Goal: Transaction & Acquisition: Purchase product/service

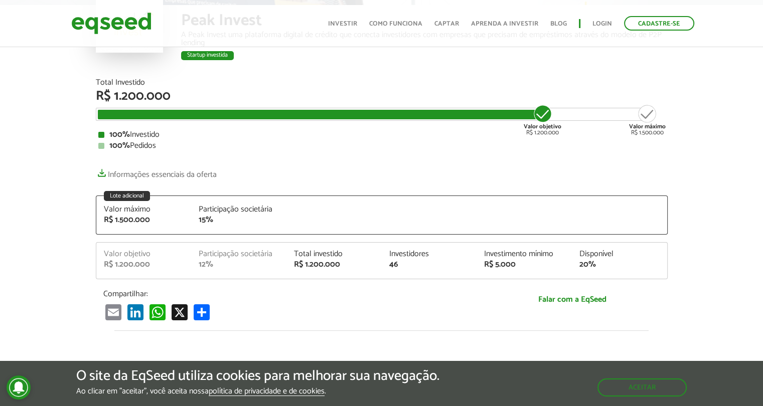
drag, startPoint x: 0, startPoint y: 0, endPoint x: 547, endPoint y: 116, distance: 559.4
click at [547, 116] on div "Valor objetivo R$ 1.200.000" at bounding box center [543, 120] width 38 height 32
drag, startPoint x: 282, startPoint y: 256, endPoint x: 363, endPoint y: 275, distance: 83.3
click at [363, 275] on div "Valor objetivo R$ 1.200.000 Participação societária 12% Total investido R$ 1.20…" at bounding box center [381, 264] width 571 height 29
click at [635, 394] on button "Aceitar" at bounding box center [642, 387] width 87 height 16
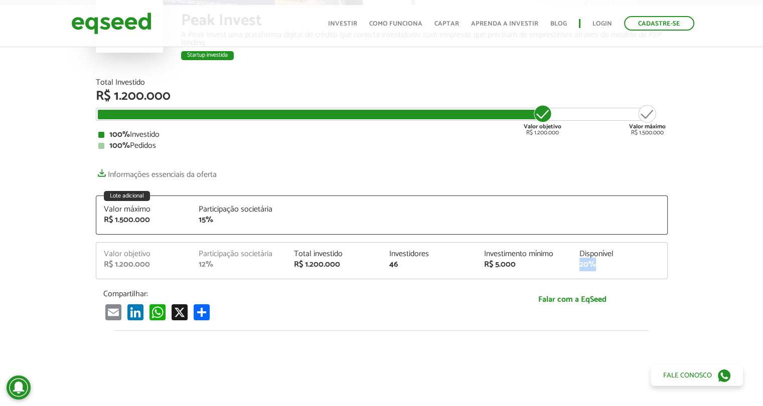
drag, startPoint x: 578, startPoint y: 263, endPoint x: 615, endPoint y: 263, distance: 37.6
click at [615, 263] on div "Disponível 20%" at bounding box center [619, 259] width 95 height 19
drag, startPoint x: 571, startPoint y: 253, endPoint x: 612, endPoint y: 269, distance: 44.8
click at [612, 269] on div "Valor objetivo R$ 1.200.000 Participação societária 12% Total investido R$ 1.20…" at bounding box center [381, 264] width 571 height 29
drag, startPoint x: 465, startPoint y: 255, endPoint x: 625, endPoint y: 265, distance: 159.8
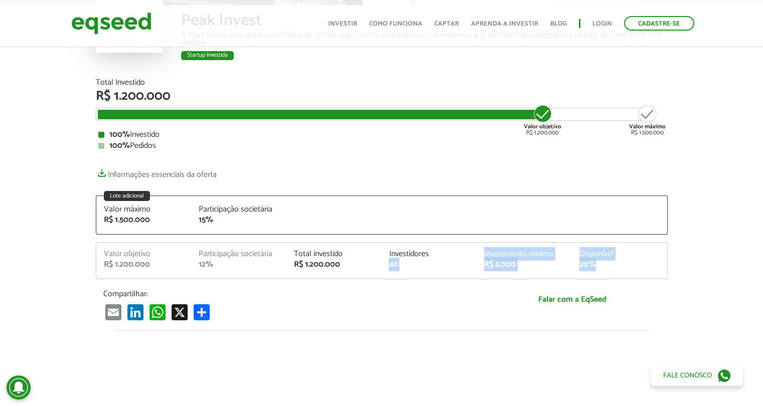
click at [625, 265] on div "Valor objetivo R$ 1.200.000 Participação societária 12% Total investido R$ 1.20…" at bounding box center [381, 264] width 571 height 29
click at [361, 265] on div "R$ 1.200.000" at bounding box center [334, 265] width 80 height 8
drag, startPoint x: 295, startPoint y: 252, endPoint x: 621, endPoint y: 263, distance: 326.2
click at [621, 263] on div "Valor objetivo R$ 1.200.000 Participação societária 12% Total investido R$ 1.20…" at bounding box center [381, 264] width 571 height 29
click at [175, 263] on div "R$ 1.200.000" at bounding box center [144, 265] width 80 height 8
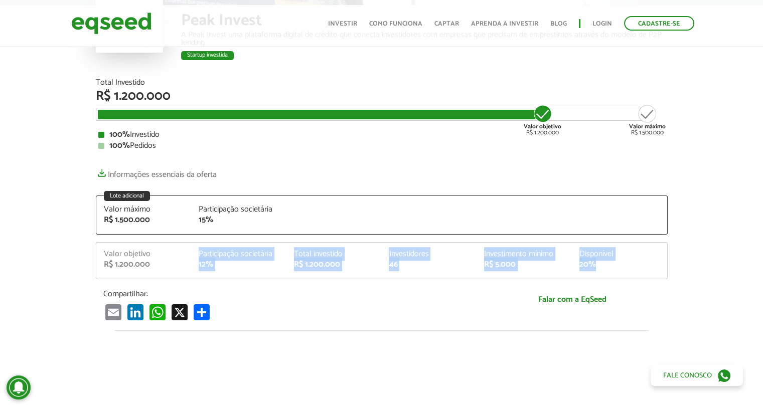
drag, startPoint x: 195, startPoint y: 255, endPoint x: 610, endPoint y: 267, distance: 415.5
click at [610, 267] on div "Valor objetivo R$ 1.200.000 Participação societária 12% Total investido R$ 1.20…" at bounding box center [381, 264] width 571 height 29
click at [610, 267] on div "20%" at bounding box center [619, 265] width 80 height 8
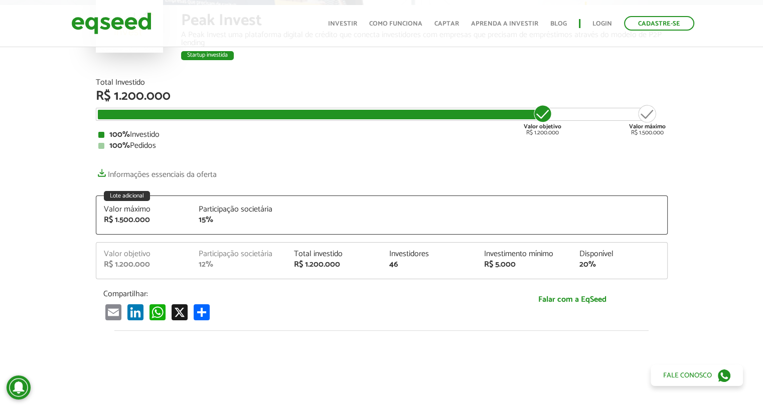
click at [509, 261] on div "R$ 5.000" at bounding box center [524, 265] width 80 height 8
drag, startPoint x: 519, startPoint y: 262, endPoint x: 473, endPoint y: 252, distance: 46.7
click at [473, 252] on div "Valor objetivo R$ 1.200.000 Participação societária 12% Total investido R$ 1.20…" at bounding box center [381, 264] width 571 height 29
click at [473, 252] on div "Investidores 46" at bounding box center [428, 259] width 95 height 19
drag, startPoint x: 416, startPoint y: 261, endPoint x: 201, endPoint y: 267, distance: 215.3
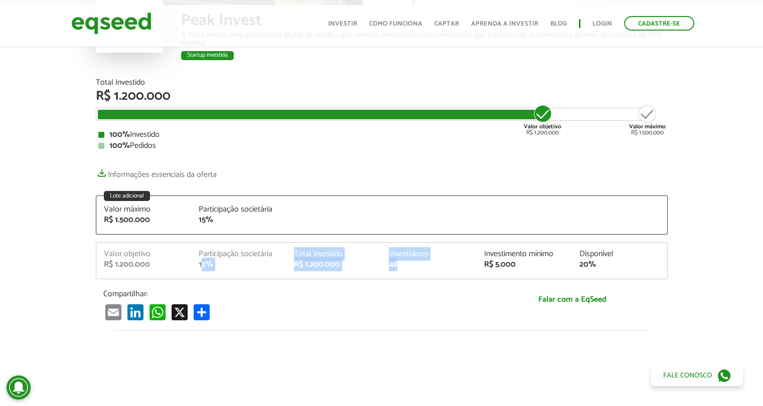
click at [201, 267] on div "Valor objetivo R$ 1.200.000 Participação societária 12% Total investido R$ 1.20…" at bounding box center [381, 264] width 571 height 29
click at [201, 267] on div "12%" at bounding box center [239, 265] width 80 height 8
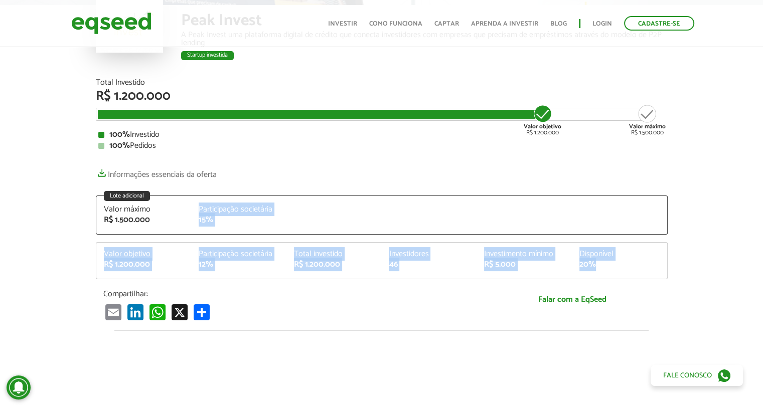
drag, startPoint x: 197, startPoint y: 213, endPoint x: 595, endPoint y: 263, distance: 401.4
click at [595, 263] on div "Total Investido R$ 1.200.000 Valor objetivo R$ 1.200.000 Valor máximo R$ 1.500.…" at bounding box center [382, 200] width 572 height 242
click at [595, 263] on div "20%" at bounding box center [619, 265] width 80 height 8
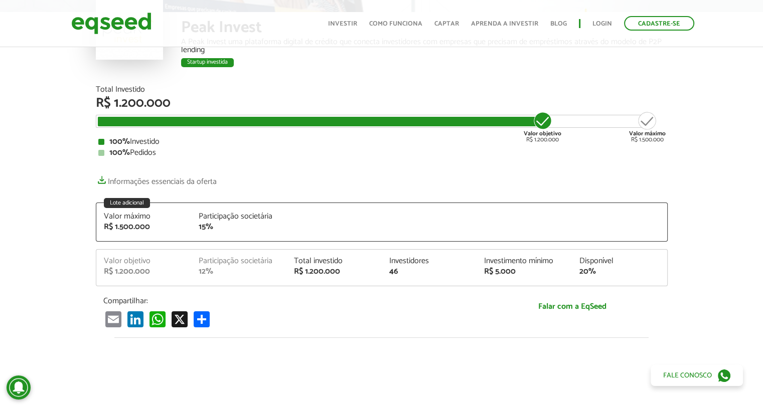
scroll to position [100, 0]
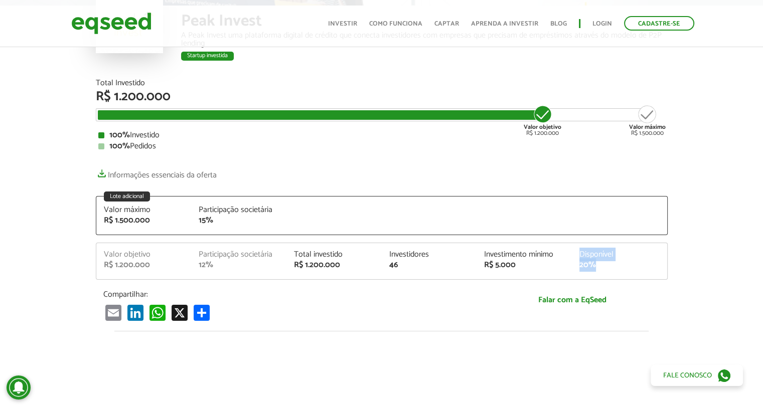
drag, startPoint x: 572, startPoint y: 257, endPoint x: 612, endPoint y: 270, distance: 42.7
click at [612, 270] on div "Valor objetivo R$ 1.200.000 Participação societária 12% Total investido R$ 1.20…" at bounding box center [381, 265] width 571 height 29
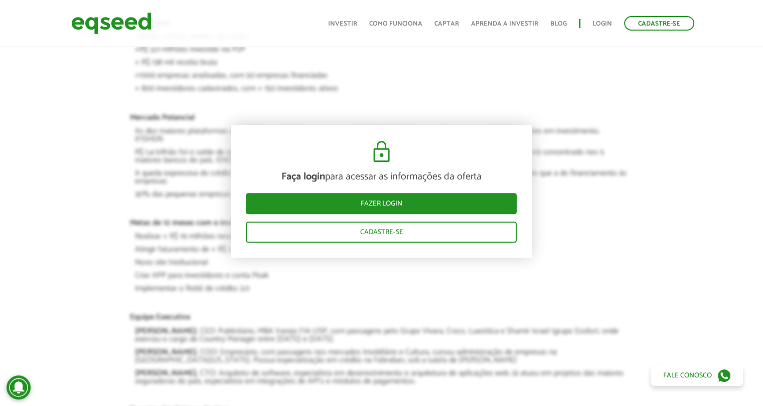
scroll to position [1283, 0]
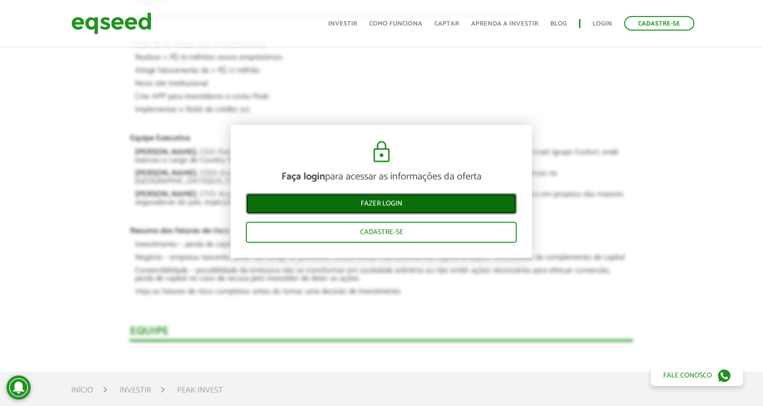
click at [430, 196] on link "Fazer login" at bounding box center [381, 204] width 271 height 21
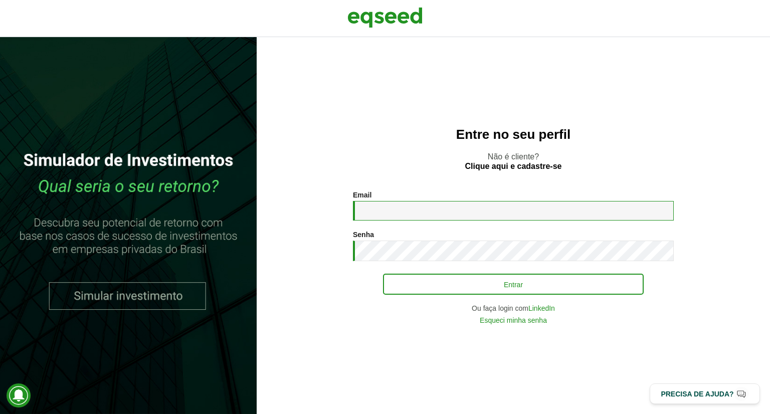
type input "**********"
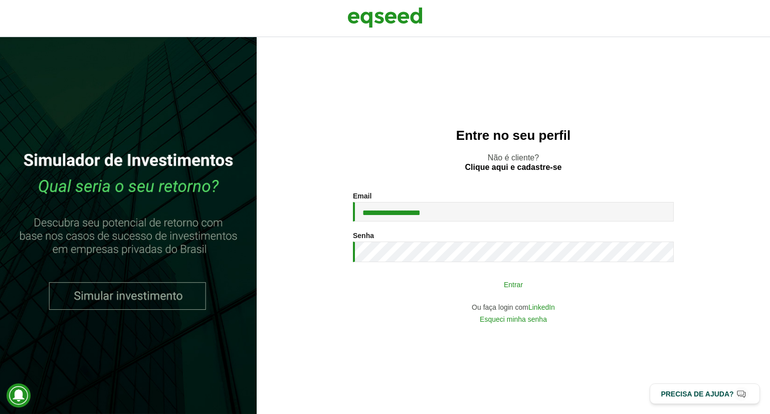
click at [484, 286] on button "Entrar" at bounding box center [513, 284] width 261 height 19
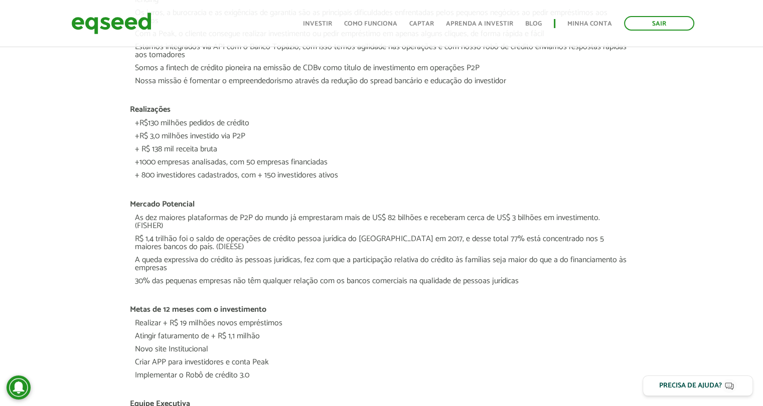
scroll to position [883, 0]
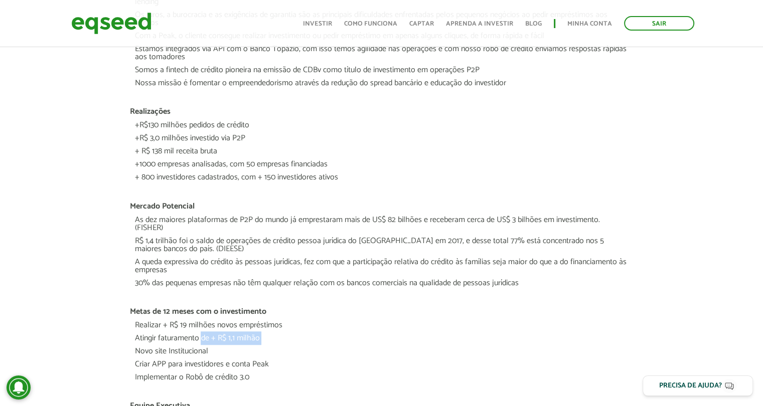
drag, startPoint x: 133, startPoint y: 340, endPoint x: 213, endPoint y: 327, distance: 80.8
click at [213, 327] on ul "Realizar + R$ 19 milhões novos empréstimos Atingir faturamento de + R$ 1,1 milh…" at bounding box center [381, 353] width 504 height 75
click at [213, 335] on li "Atingir faturamento de + R$ 1,1 milhão" at bounding box center [381, 341] width 494 height 13
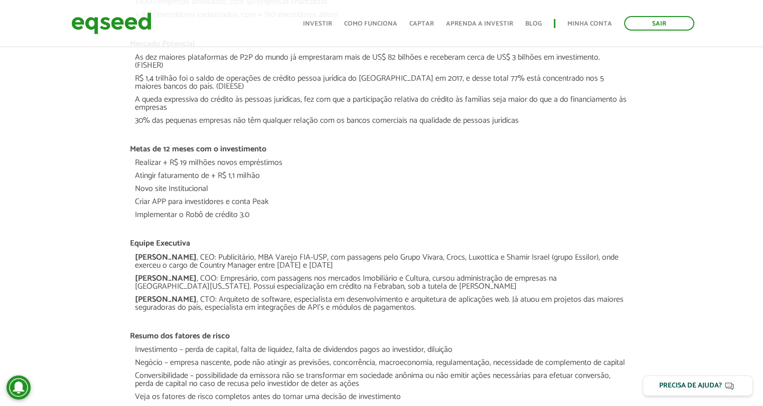
scroll to position [1043, 0]
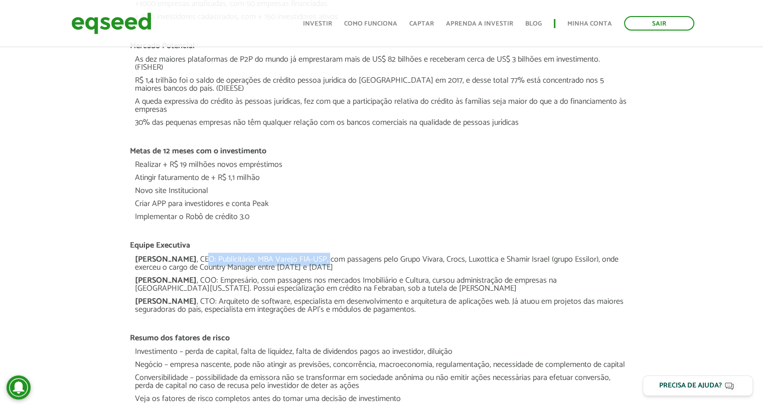
drag, startPoint x: 315, startPoint y: 256, endPoint x: 195, endPoint y: 255, distance: 120.4
click at [195, 256] on li "Marcio Berger , CEO: Publicitário, MBA Varejo FIA-USP, com passagens pelo Grupo…" at bounding box center [381, 266] width 494 height 21
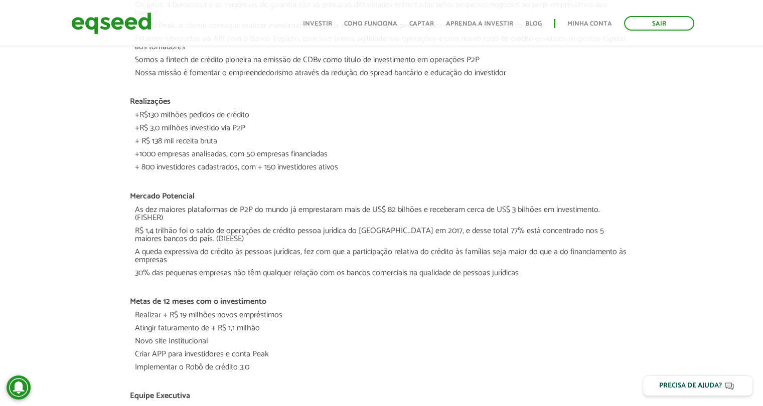
scroll to position [903, 0]
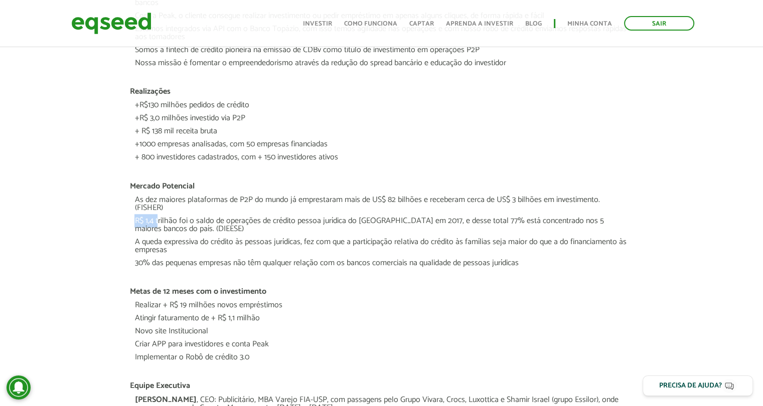
drag, startPoint x: 134, startPoint y: 207, endPoint x: 162, endPoint y: 214, distance: 28.0
click at [160, 217] on li "R$ 1,4 trilhão foi o saldo de operações de crédito pessoa jurídica do [GEOGRAPH…" at bounding box center [381, 227] width 494 height 21
click at [162, 217] on li "R$ 1,4 trilhão foi o saldo de operações de crédito pessoa jurídica do [GEOGRAPH…" at bounding box center [381, 227] width 494 height 21
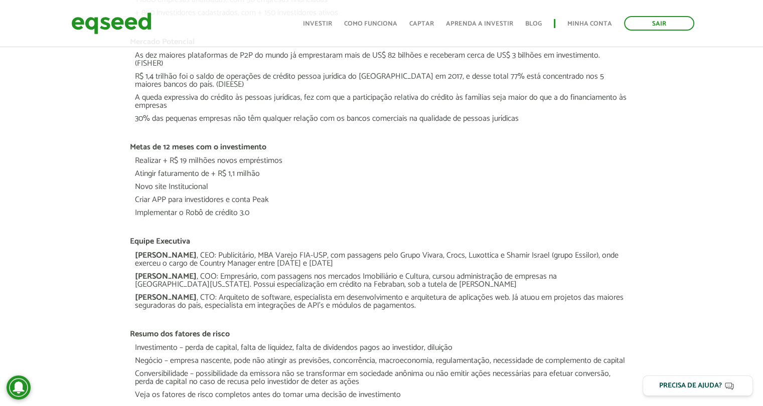
scroll to position [1103, 0]
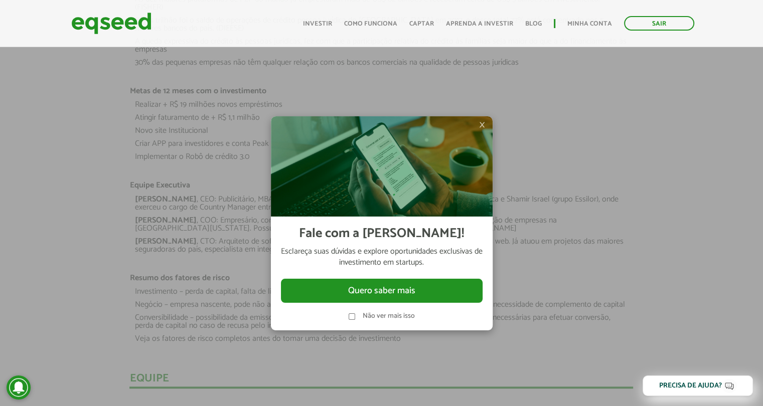
click at [479, 130] on span "×" at bounding box center [482, 125] width 6 height 12
